Goal: Task Accomplishment & Management: Use online tool/utility

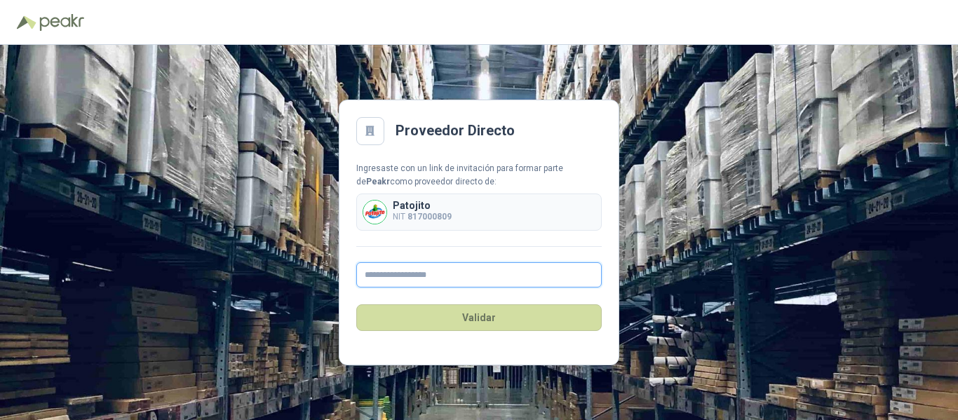
click at [399, 274] on input "text" at bounding box center [479, 274] width 246 height 25
type input "**********"
click at [356, 304] on button "Validar" at bounding box center [479, 317] width 246 height 27
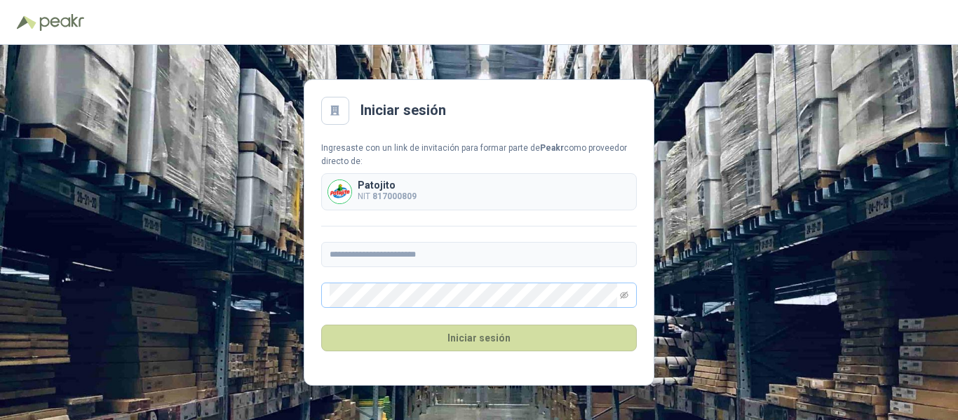
click at [629, 297] on span at bounding box center [479, 295] width 316 height 25
click at [619, 293] on span at bounding box center [479, 295] width 316 height 25
click at [622, 296] on icon "eye-invisible" at bounding box center [624, 295] width 8 height 8
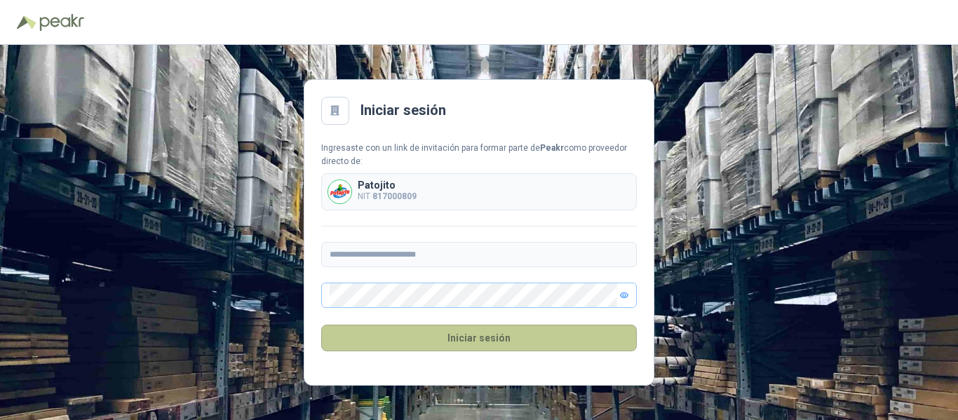
click at [530, 342] on button "Iniciar sesión" at bounding box center [479, 338] width 316 height 27
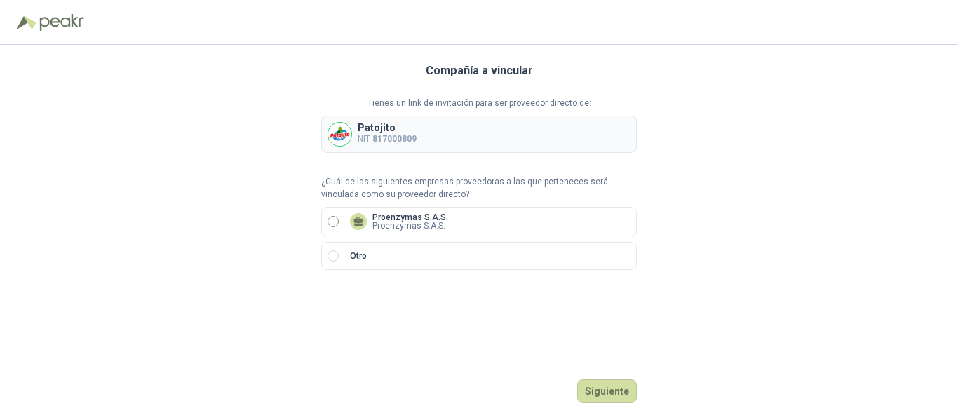
click at [436, 215] on p "Proenzymas S.A.S." at bounding box center [410, 217] width 76 height 8
click at [621, 394] on button "Siguiente" at bounding box center [607, 391] width 60 height 24
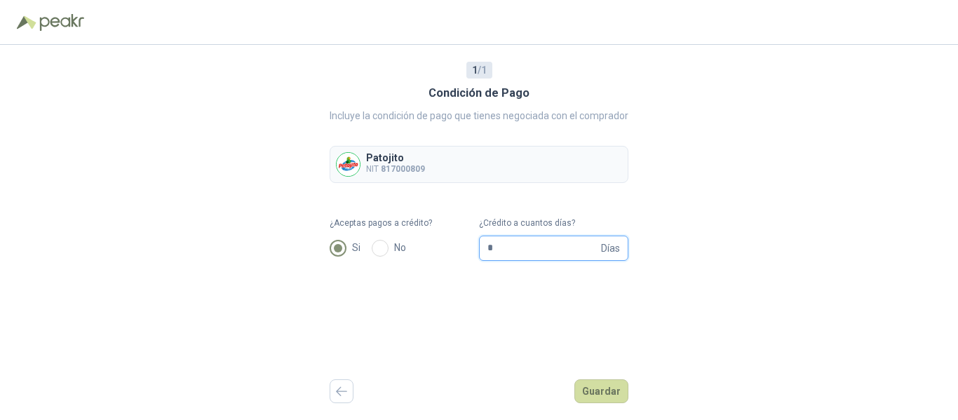
click at [548, 249] on input "*" at bounding box center [543, 248] width 111 height 24
type input "**"
click at [599, 384] on button "Guardar" at bounding box center [601, 391] width 54 height 24
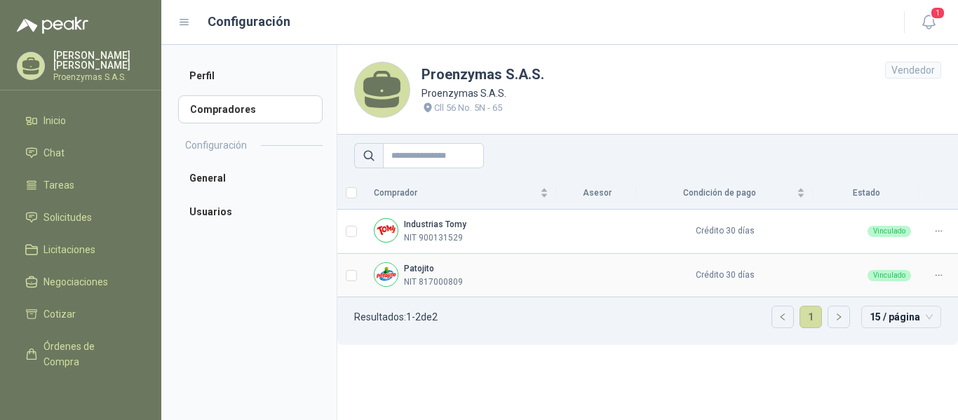
drag, startPoint x: 402, startPoint y: 292, endPoint x: 406, endPoint y: 281, distance: 11.3
click at [402, 289] on td "Patojito NIT 817000809" at bounding box center [460, 276] width 191 height 44
click at [406, 281] on p "NIT 817000809" at bounding box center [433, 282] width 59 height 13
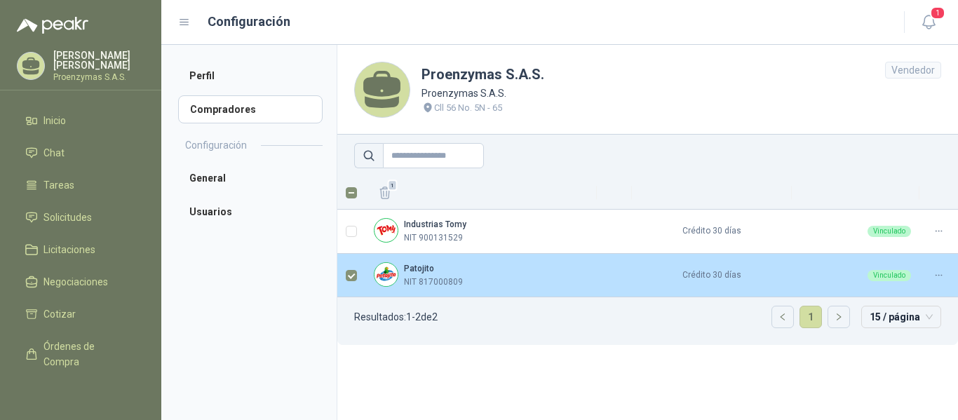
click at [396, 274] on img at bounding box center [386, 274] width 23 height 23
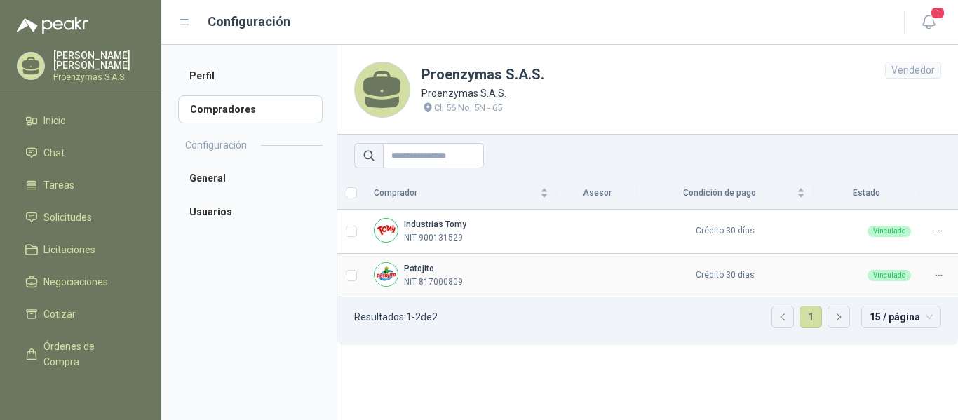
click at [477, 280] on div "Patojito NIT 817000809" at bounding box center [461, 275] width 175 height 27
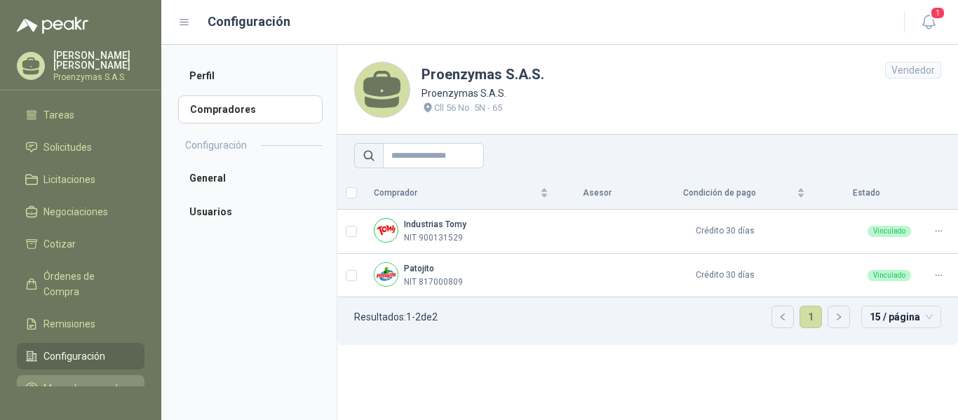
scroll to position [104, 0]
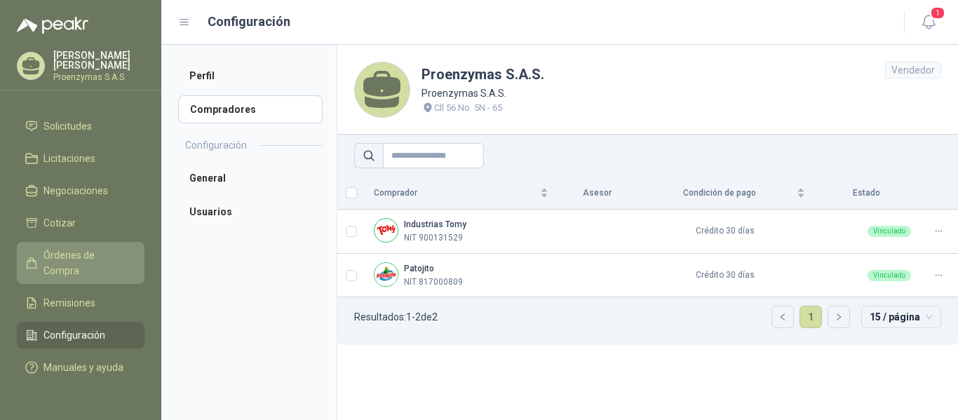
click at [88, 248] on span "Órdenes de Compra" at bounding box center [87, 263] width 88 height 31
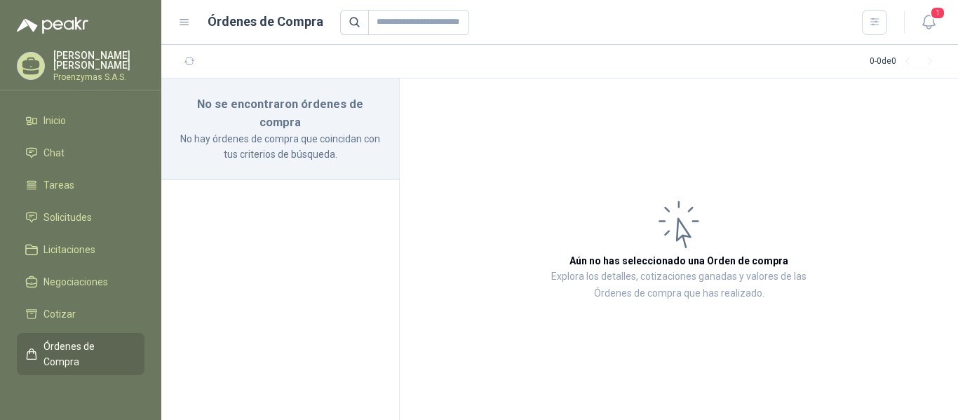
click at [109, 343] on span "Órdenes de Compra" at bounding box center [87, 354] width 88 height 31
click at [89, 131] on ul "Inicio Chat Tareas Solicitudes Licitaciones Negociaciones Cotizar Órdenes de Co…" at bounding box center [80, 246] width 161 height 279
click at [93, 123] on li "Inicio" at bounding box center [80, 120] width 111 height 15
click at [95, 102] on menu "Jorge Ortiz Bazurto Proenzymas S.A.S. Inicio Chat Tareas Solicitudes Licitacion…" at bounding box center [80, 210] width 161 height 420
click at [95, 116] on li "Inicio" at bounding box center [80, 120] width 111 height 15
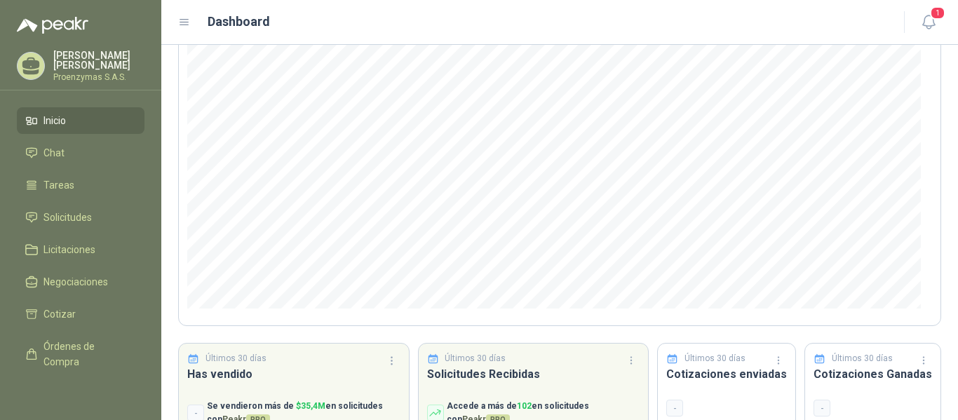
scroll to position [212, 0]
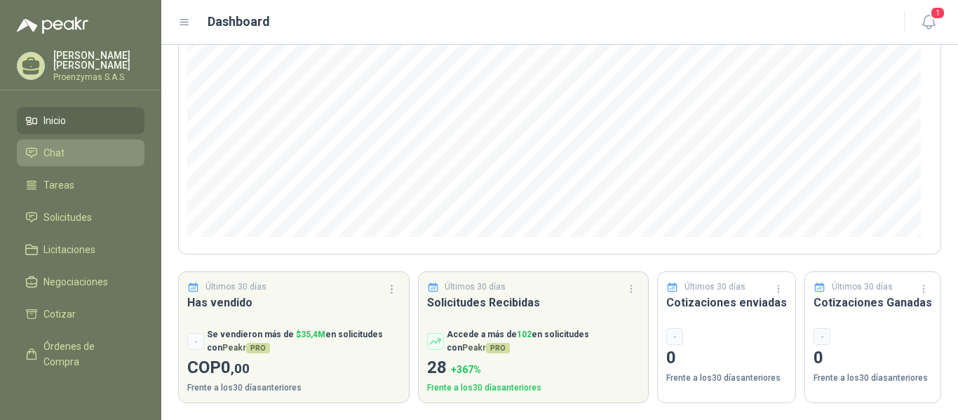
click at [66, 151] on li "Chat" at bounding box center [80, 152] width 111 height 15
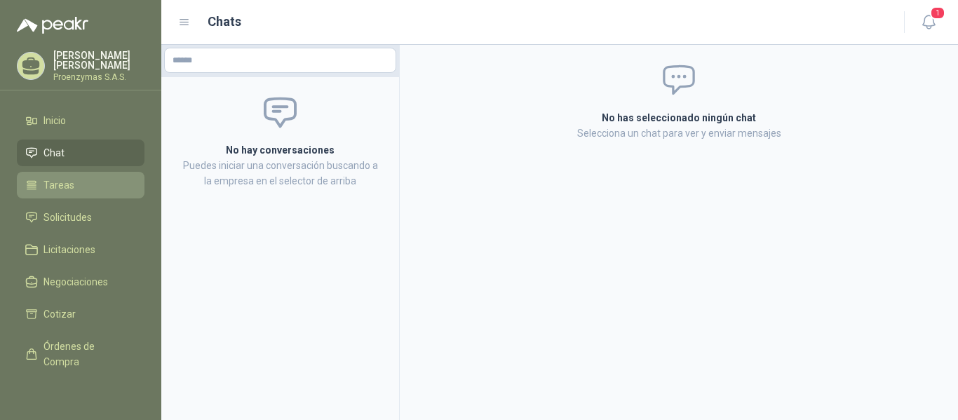
click at [58, 180] on span "Tareas" at bounding box center [58, 184] width 31 height 15
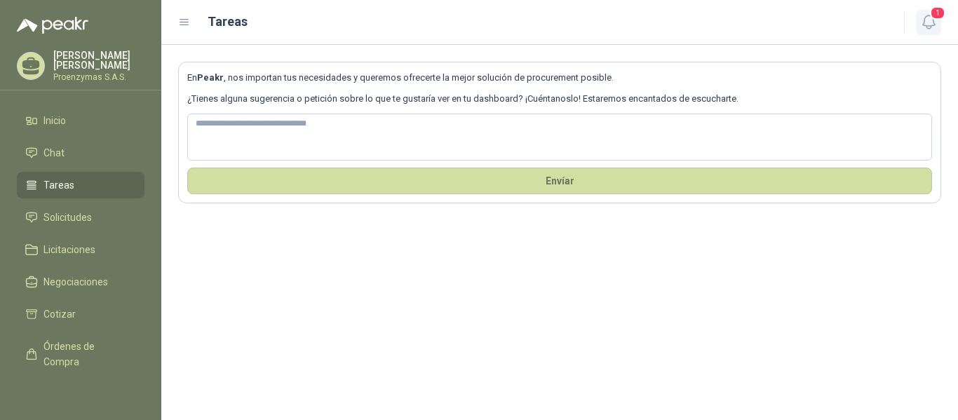
click at [929, 27] on icon "button" at bounding box center [929, 22] width 18 height 18
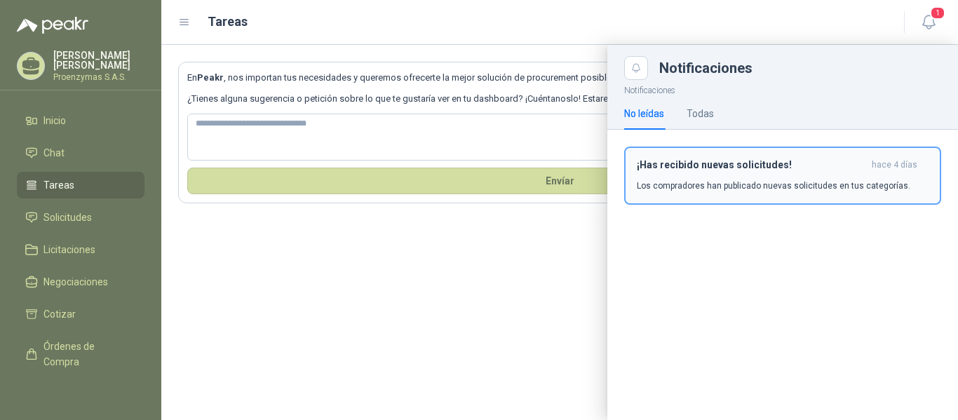
click at [746, 184] on p "Los compradores han publicado nuevas solicitudes en tus categorías." at bounding box center [774, 186] width 274 height 13
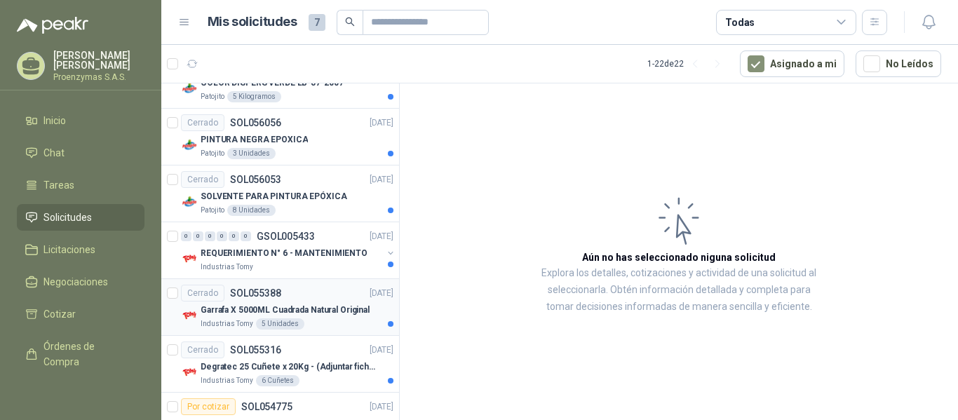
scroll to position [1056, 0]
